Goal: Navigation & Orientation: Find specific page/section

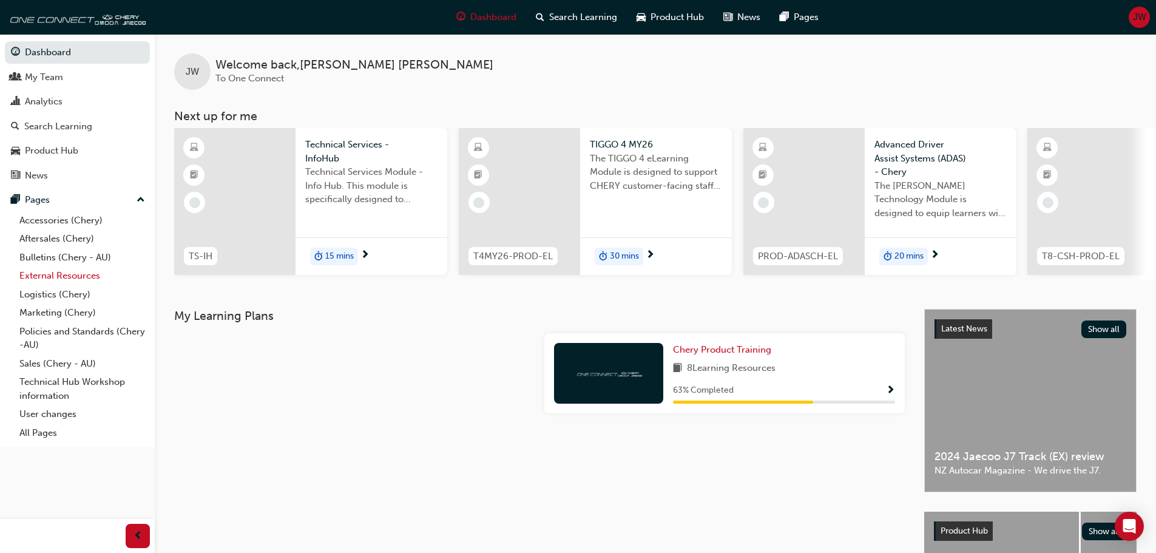
click at [44, 276] on link "External Resources" at bounding box center [82, 275] width 135 height 19
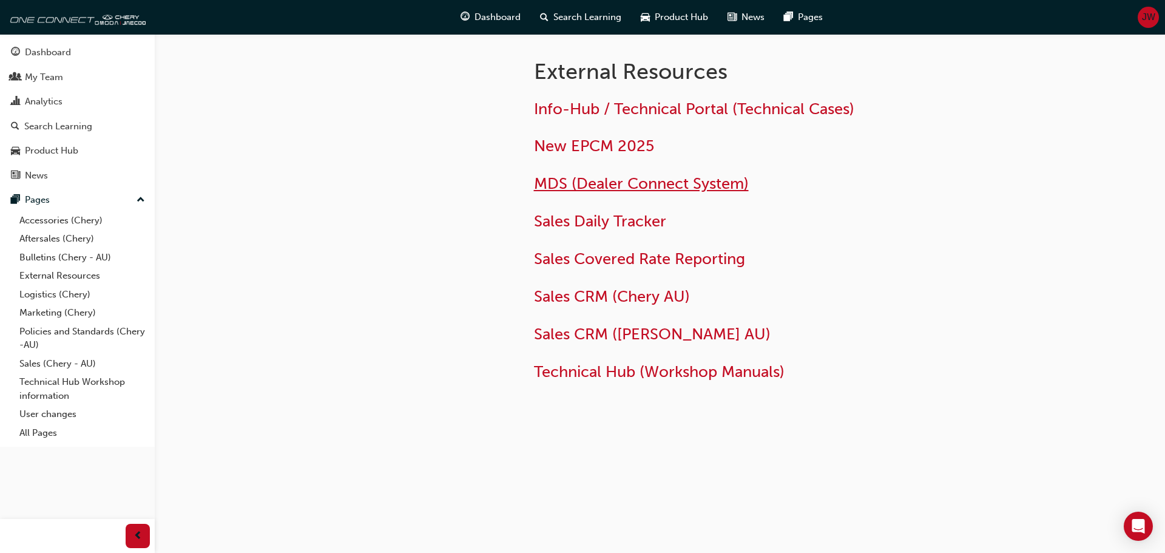
click at [563, 183] on span "MDS (Dealer Connect System)" at bounding box center [641, 183] width 215 height 19
